Goal: Book appointment/travel/reservation

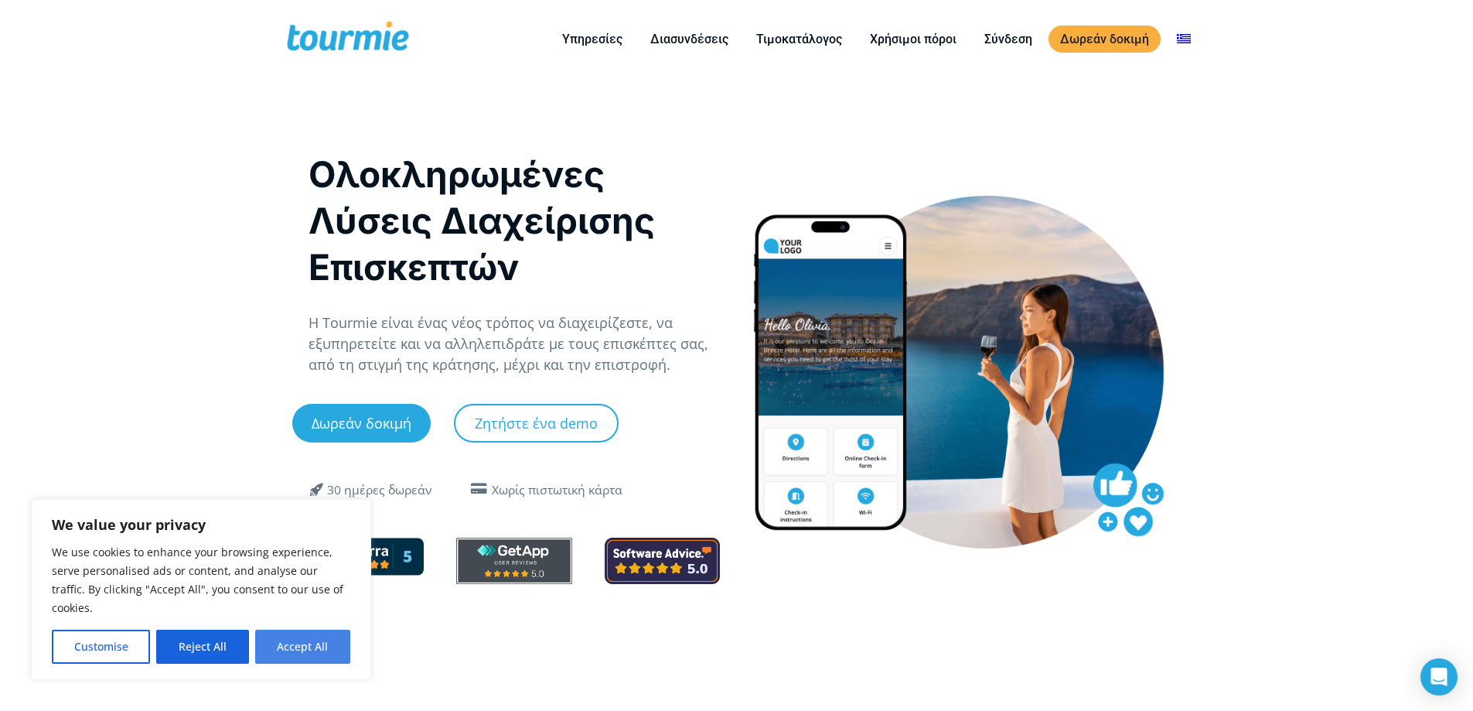
click at [312, 645] on button "Accept All" at bounding box center [302, 646] width 95 height 34
checkbox input "true"
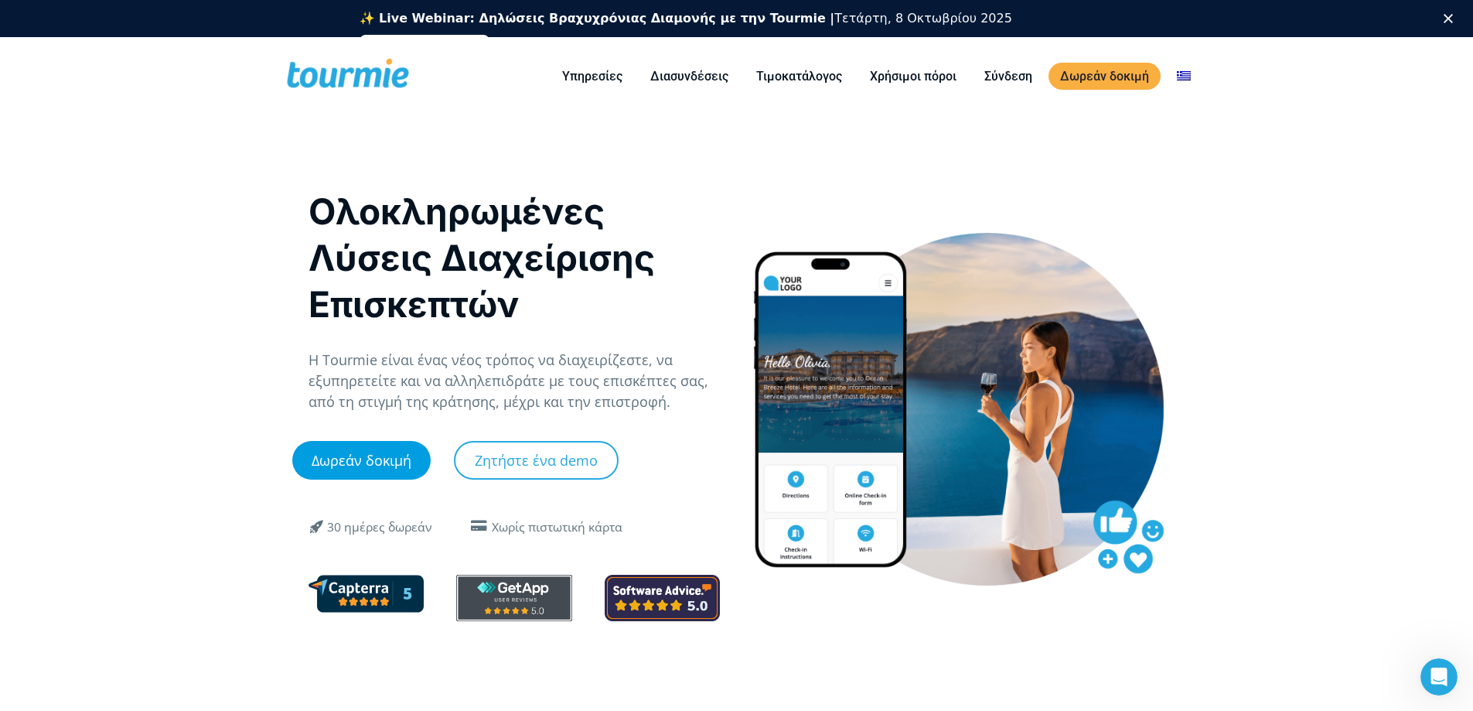
click at [339, 459] on link "Δωρεάν δοκιμή" at bounding box center [361, 460] width 138 height 39
click at [565, 464] on link "Ζητήστε ένα demo" at bounding box center [536, 460] width 165 height 39
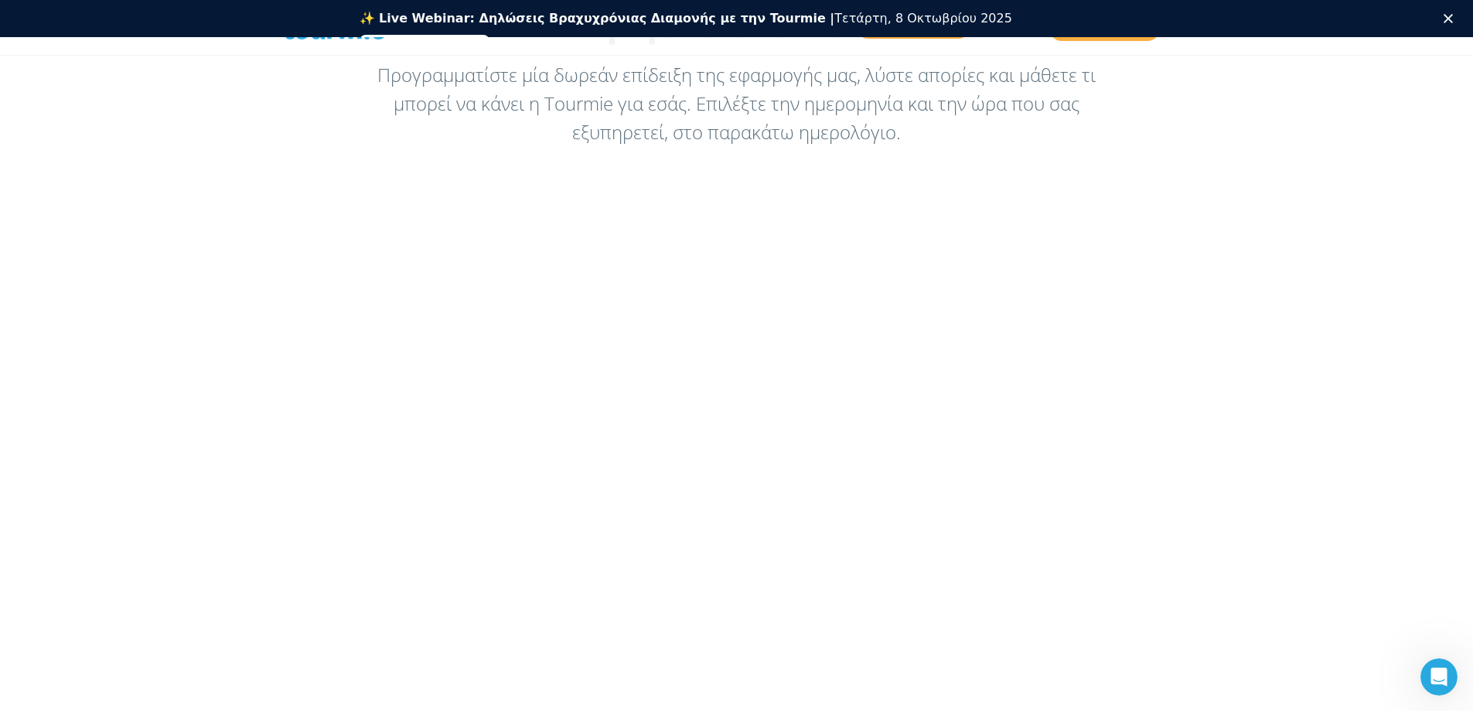
scroll to position [309, 0]
